Goal: Task Accomplishment & Management: Manage account settings

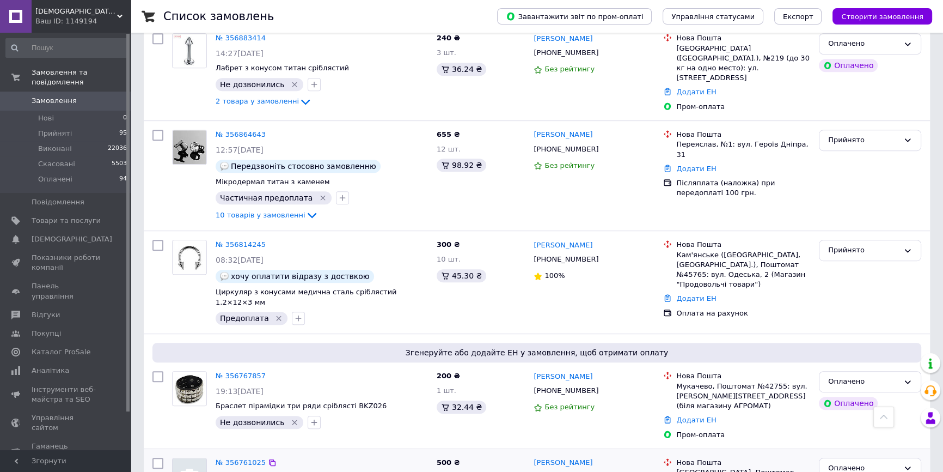
scroll to position [643, 0]
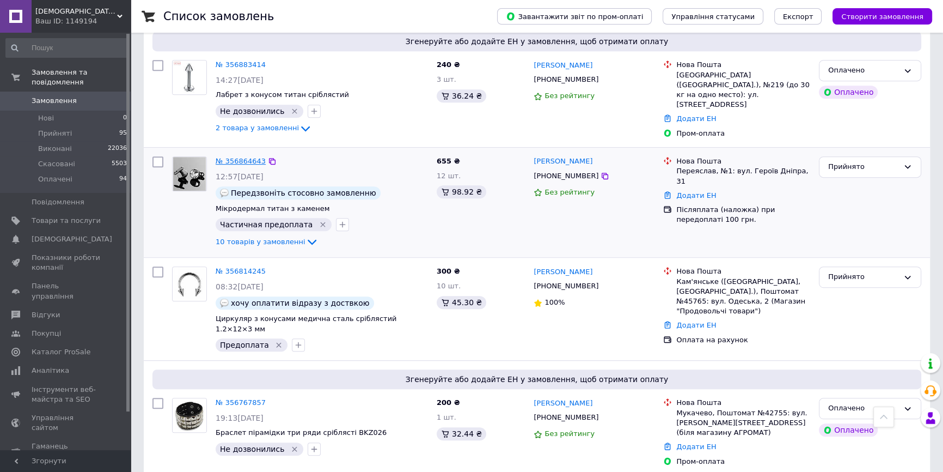
click at [234, 157] on link "№ 356864643" at bounding box center [241, 161] width 50 height 8
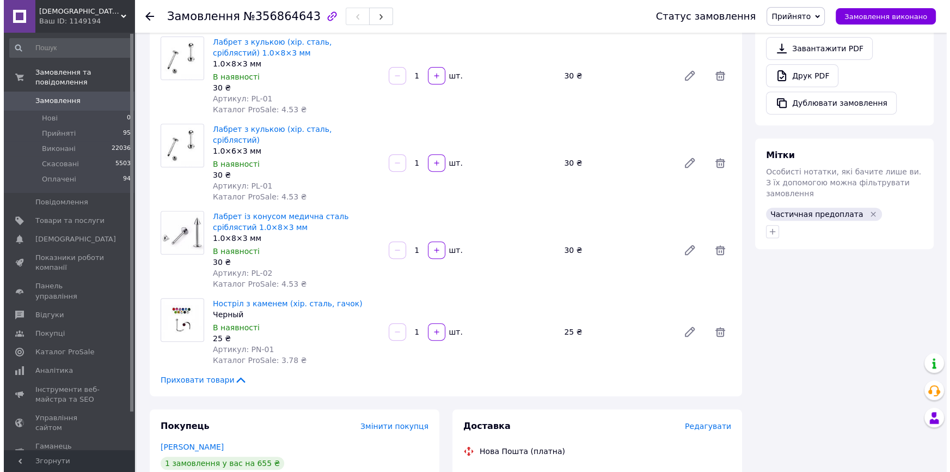
scroll to position [643, 0]
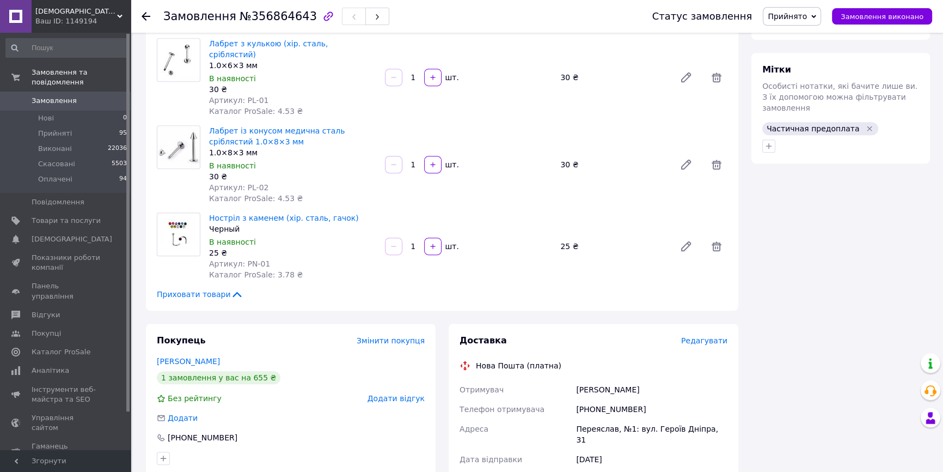
click at [700, 336] on span "Редагувати" at bounding box center [704, 340] width 46 height 9
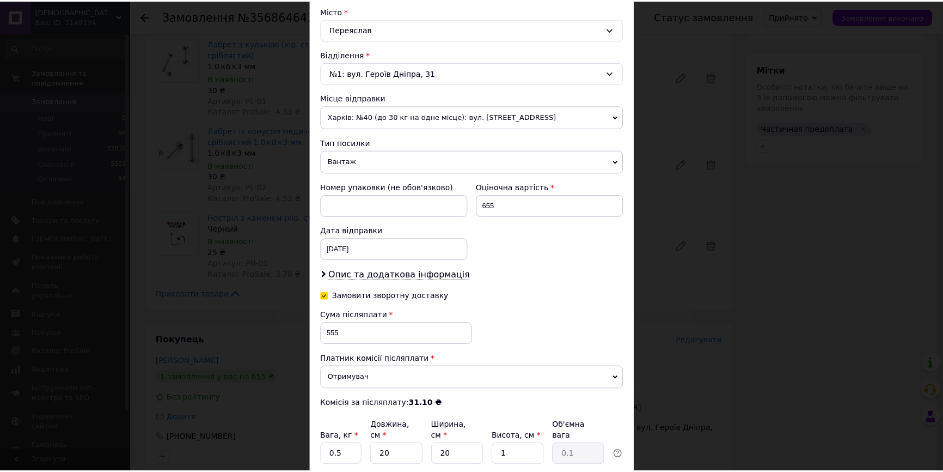
scroll to position [379, 0]
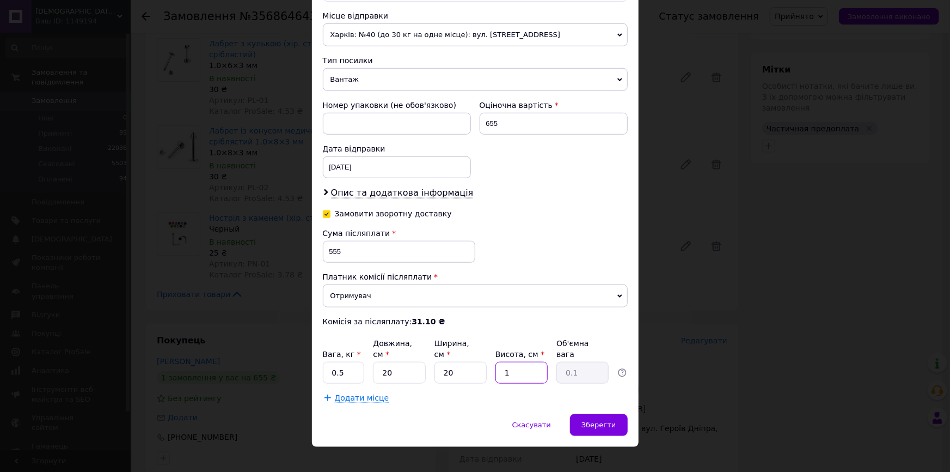
drag, startPoint x: 516, startPoint y: 362, endPoint x: 487, endPoint y: 357, distance: 29.4
click at [487, 357] on div "Вага, кг * 0.5 Довжина, см * 20 Ширина, см * 20 Висота, см * 1 Об'ємна вага 0.1" at bounding box center [475, 361] width 305 height 46
type input "54"
type input "5.4"
type input "5"
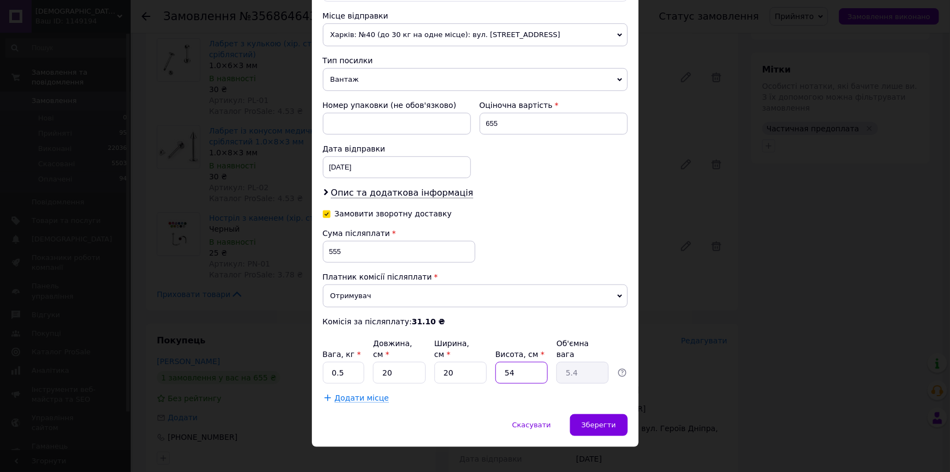
type input "0.5"
type input "5"
click at [616, 414] on div "Зберегти" at bounding box center [598, 425] width 57 height 22
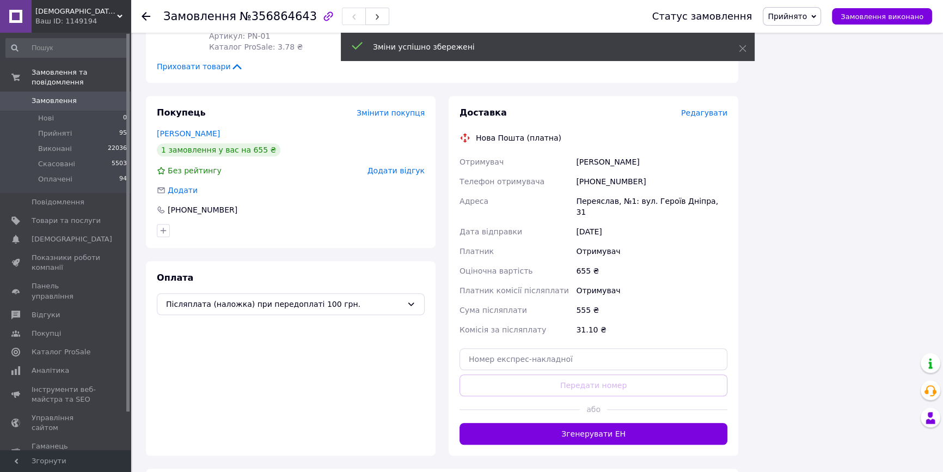
scroll to position [1040, 0]
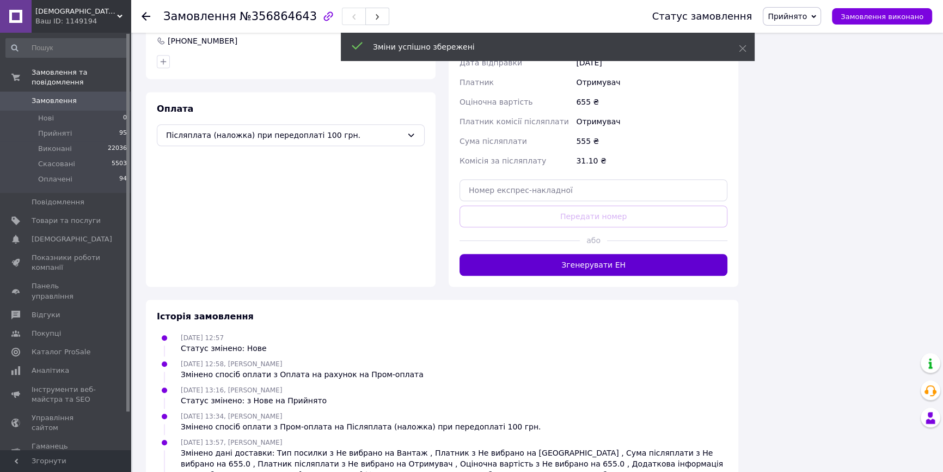
click at [608, 254] on button "Згенерувати ЕН" at bounding box center [594, 265] width 268 height 22
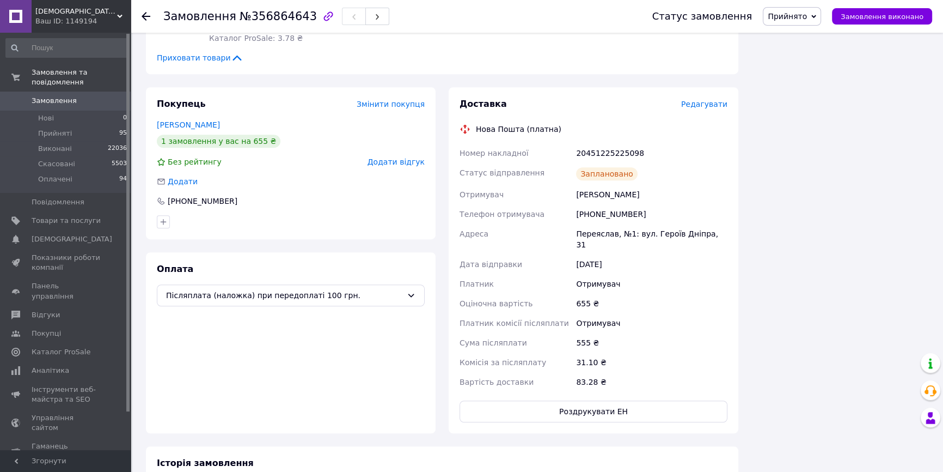
scroll to position [891, 0]
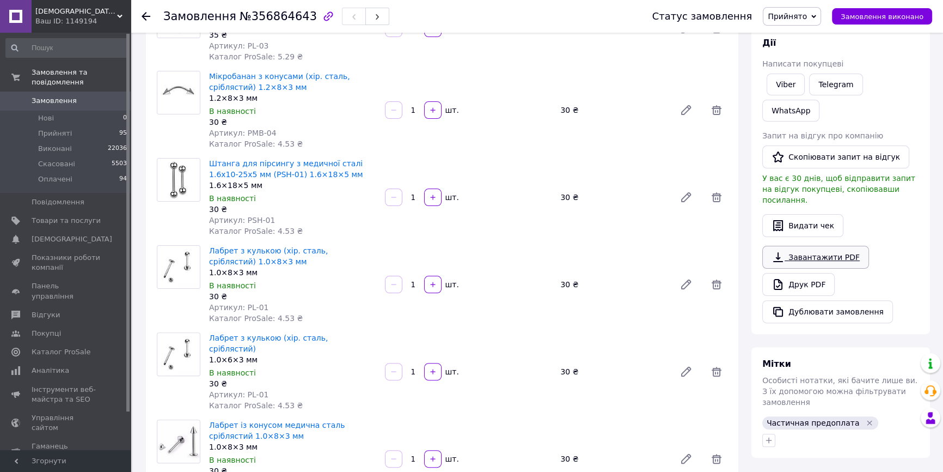
scroll to position [297, 0]
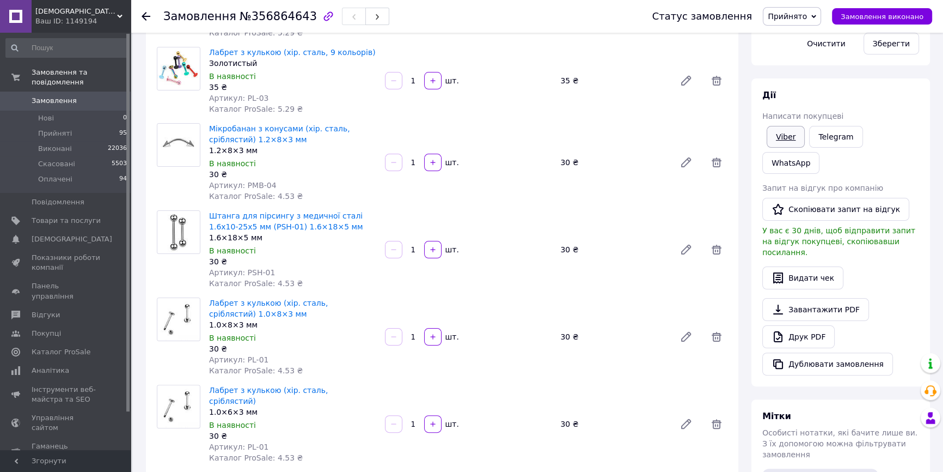
click at [780, 140] on link "Viber" at bounding box center [786, 137] width 38 height 22
drag, startPoint x: 452, startPoint y: 457, endPoint x: 472, endPoint y: 449, distance: 21.7
click at [452, 457] on div "Товари в замовленні (10) Додати товар Мікродермал титан з каменем В наявності 1…" at bounding box center [442, 227] width 592 height 860
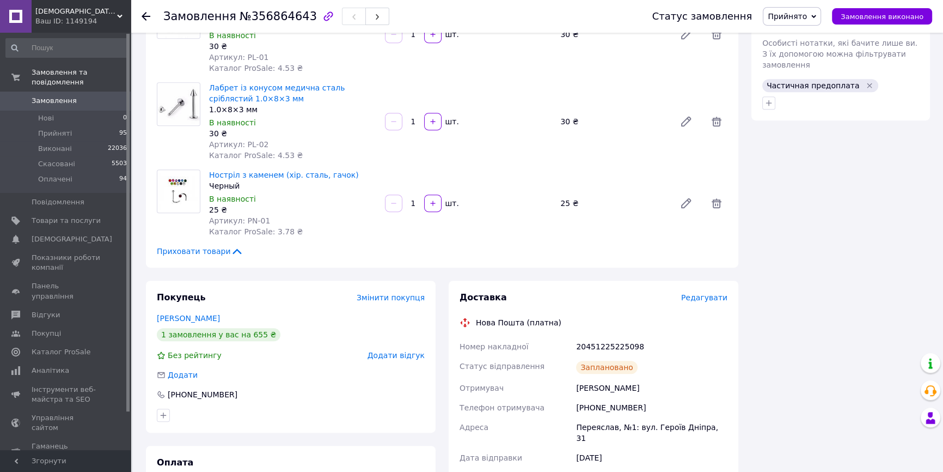
scroll to position [792, 0]
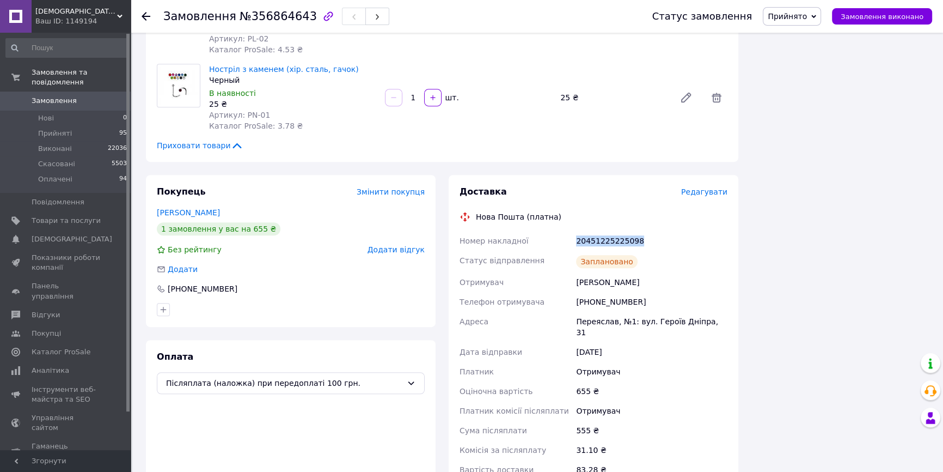
drag, startPoint x: 599, startPoint y: 228, endPoint x: 573, endPoint y: 228, distance: 25.6
click at [574, 231] on div "20451225225098" at bounding box center [652, 241] width 156 height 20
copy div "20451225225098"
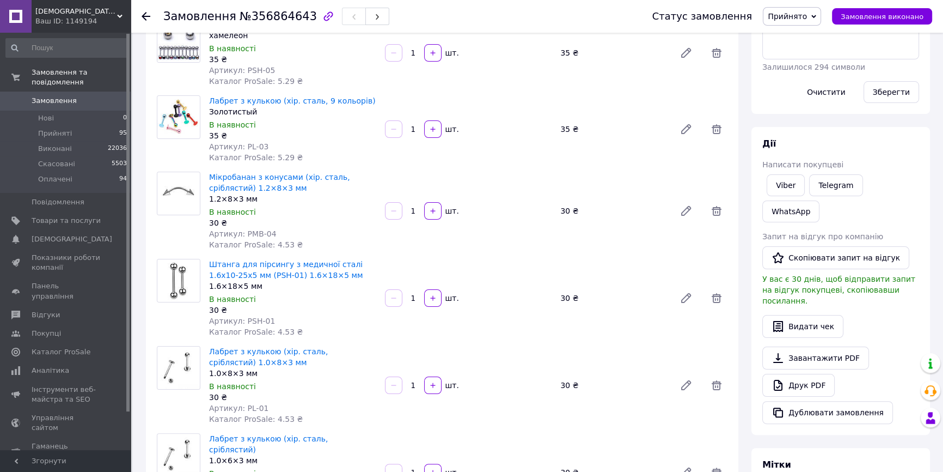
scroll to position [247, 0]
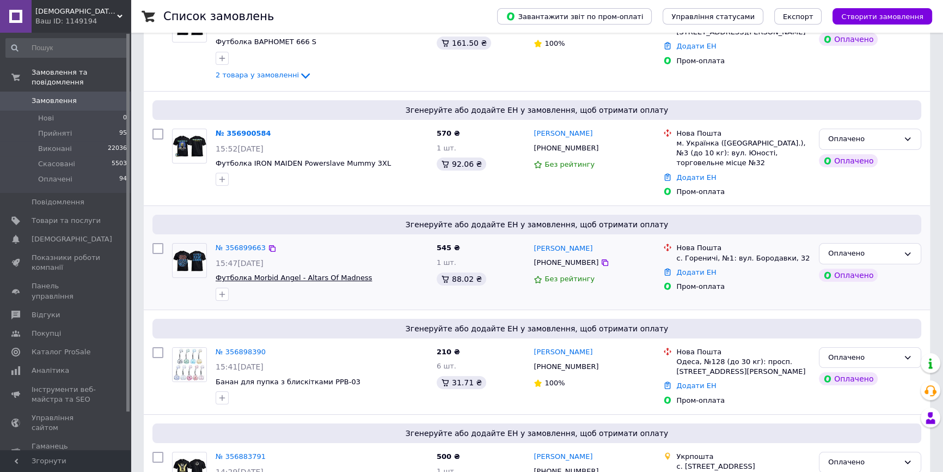
scroll to position [148, 0]
click at [251, 242] on link "№ 356899663" at bounding box center [241, 246] width 50 height 8
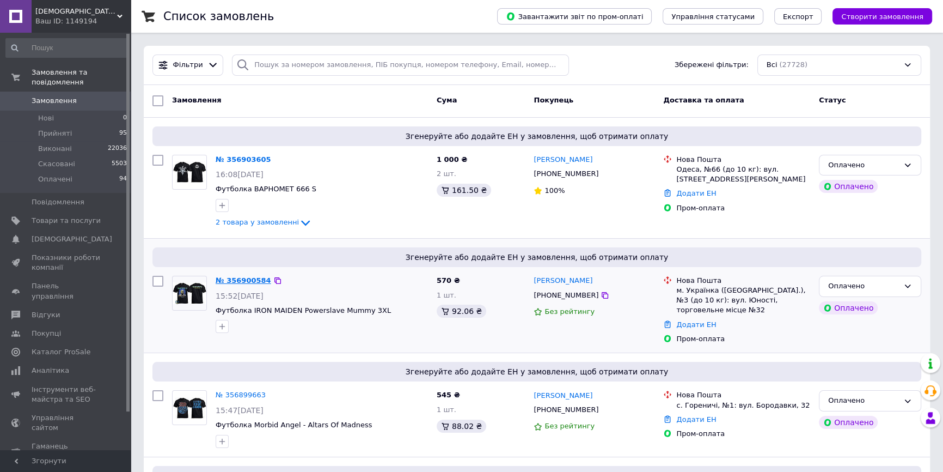
click at [240, 280] on link "№ 356900584" at bounding box center [244, 280] width 56 height 8
click at [247, 158] on link "№ 356903605" at bounding box center [244, 159] width 56 height 8
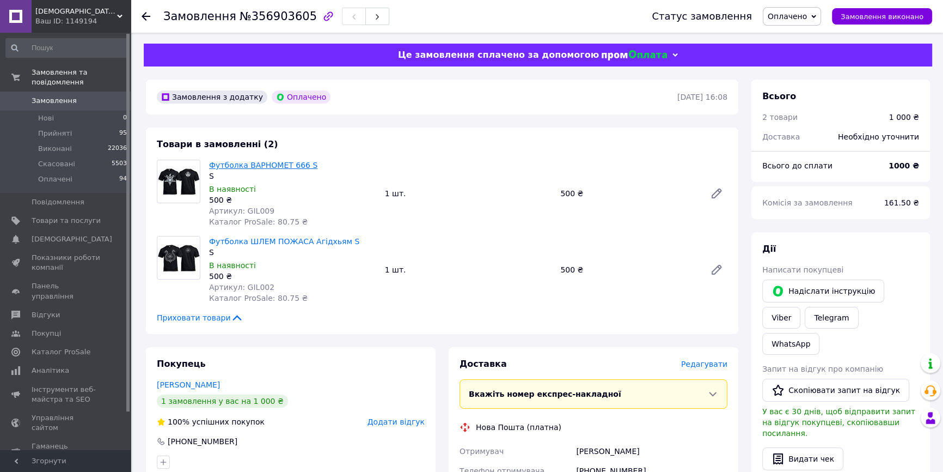
click at [275, 168] on link "Футболка BAPHOMET 666 S" at bounding box center [263, 165] width 108 height 9
click at [294, 239] on link "Футболка ШЛЕМ ПОЖАСА Агідхьям S" at bounding box center [284, 241] width 150 height 9
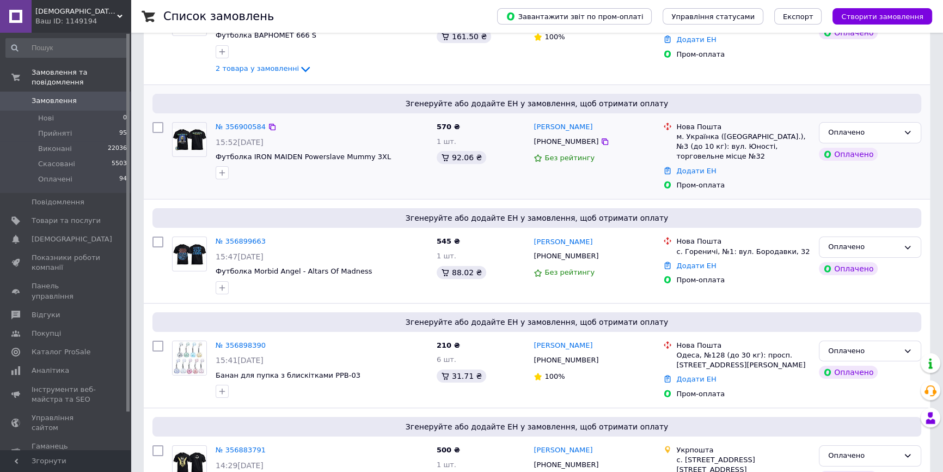
scroll to position [247, 0]
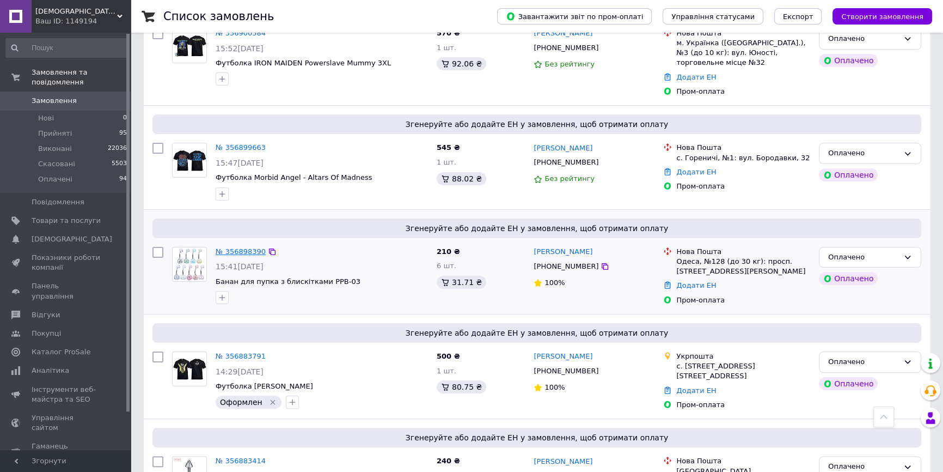
click at [239, 247] on link "№ 356898390" at bounding box center [241, 251] width 50 height 8
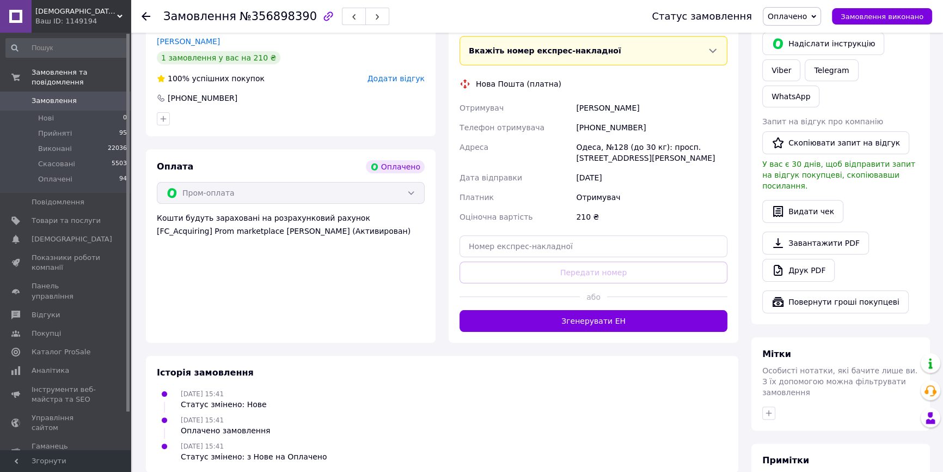
scroll to position [49, 0]
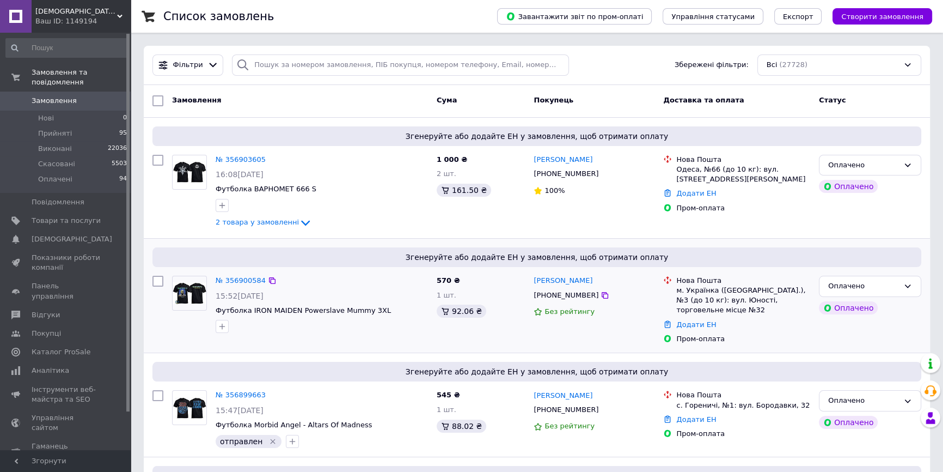
scroll to position [247, 0]
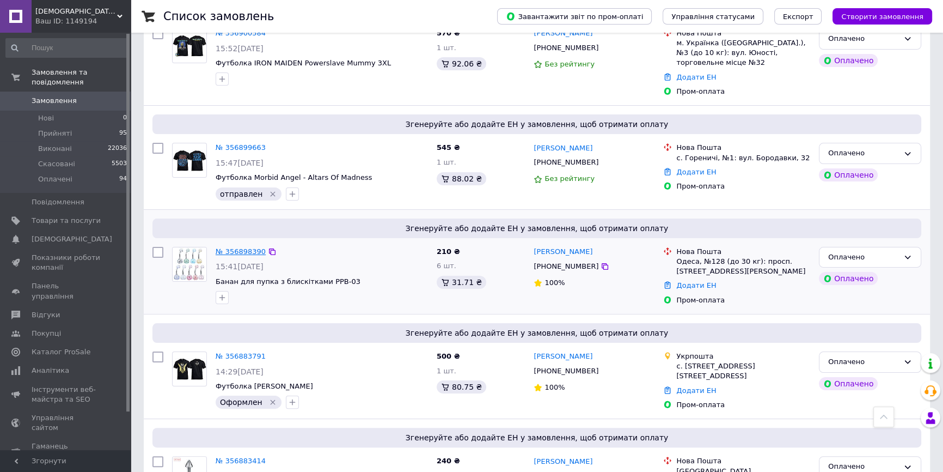
click at [250, 247] on link "№ 356898390" at bounding box center [241, 251] width 50 height 8
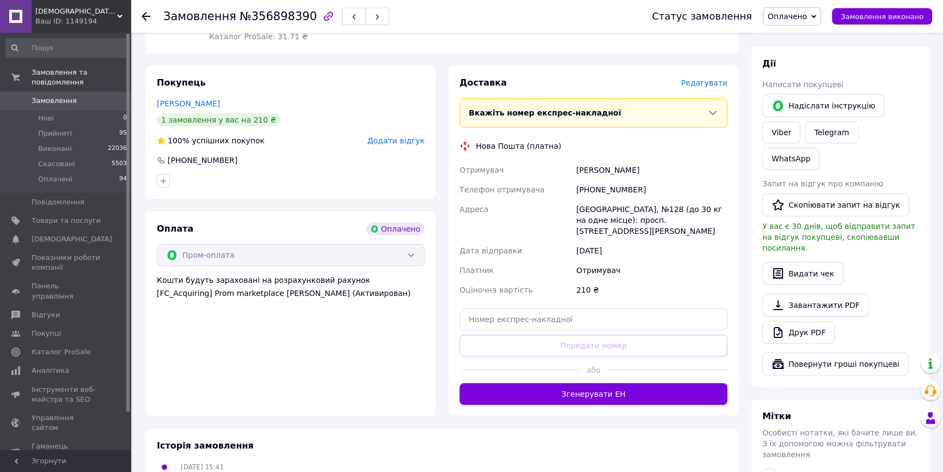
scroll to position [99, 0]
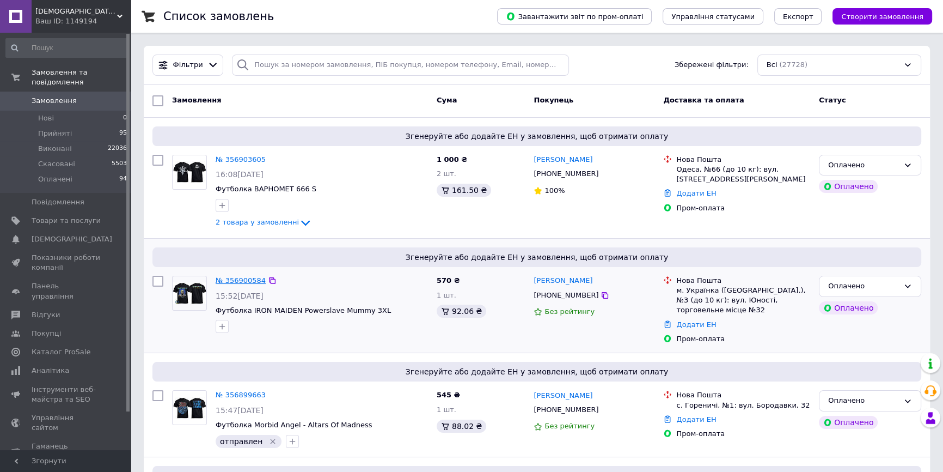
click at [253, 276] on link "№ 356900584" at bounding box center [241, 280] width 50 height 8
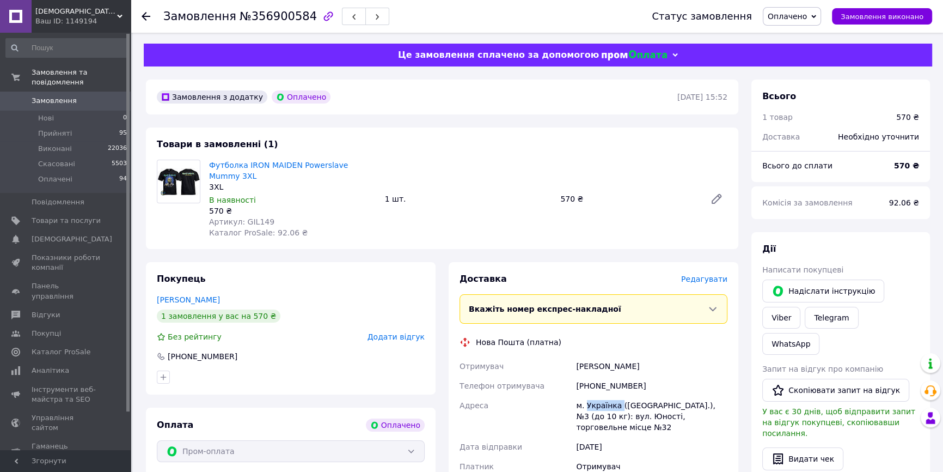
drag, startPoint x: 617, startPoint y: 405, endPoint x: 587, endPoint y: 407, distance: 30.0
click at [587, 407] on div "м. Українка ([GEOGRAPHIC_DATA].), №3 (до 10 кг): вул. Юності, торговельне місце…" at bounding box center [652, 415] width 156 height 41
copy div "Українка"
drag, startPoint x: 242, startPoint y: 153, endPoint x: 293, endPoint y: 159, distance: 51.0
click at [293, 159] on div "Товари в замовленні (1) Футболка IRON MAIDEN Powerslave Mummy 3XL 3XL В наявнос…" at bounding box center [442, 187] width 592 height 121
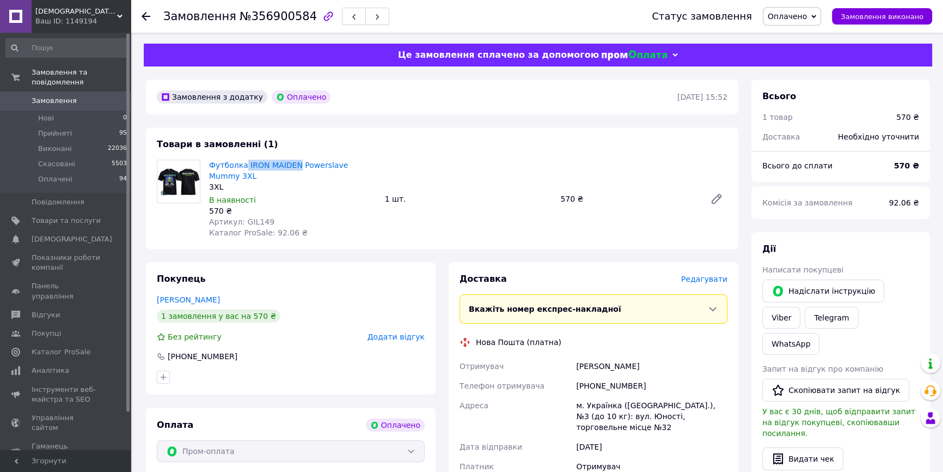
click at [52, 96] on span "Замовлення" at bounding box center [54, 101] width 45 height 10
